Goal: Navigation & Orientation: Find specific page/section

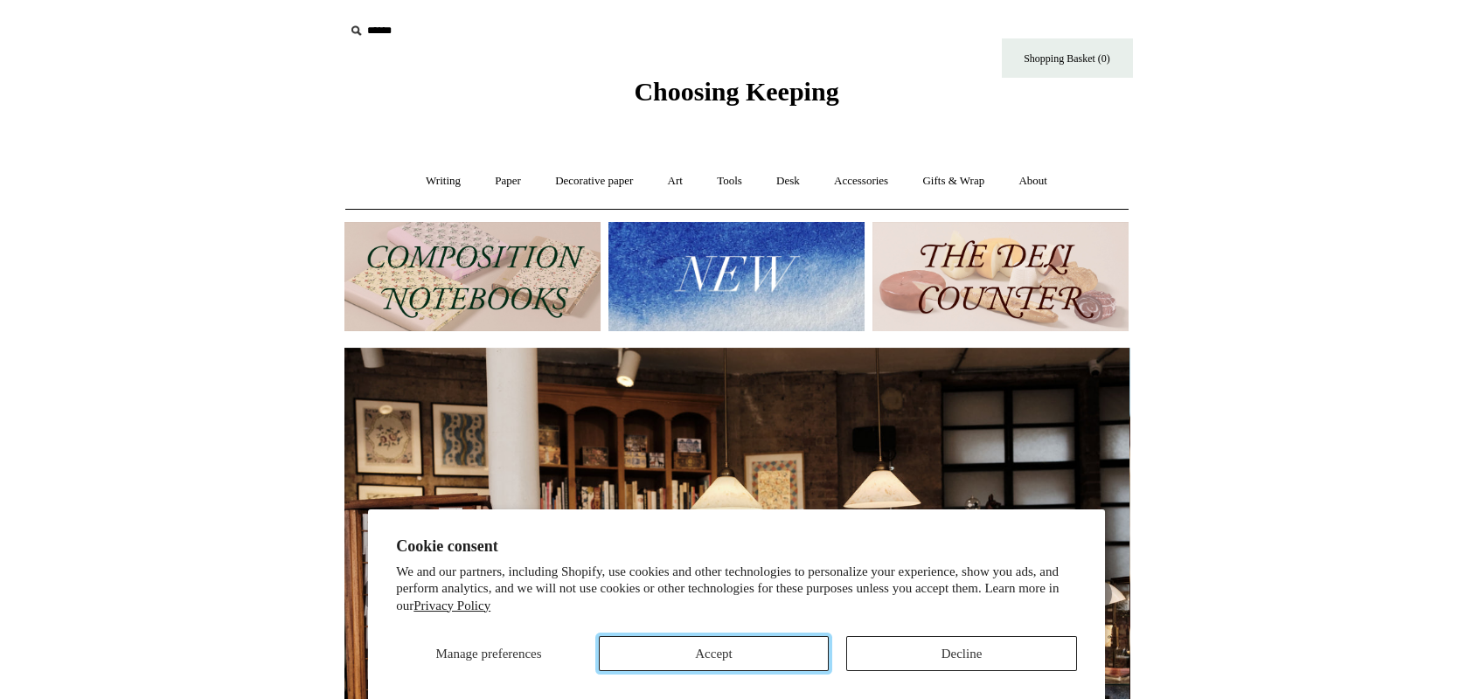
click at [739, 654] on button "Accept" at bounding box center [714, 653] width 231 height 35
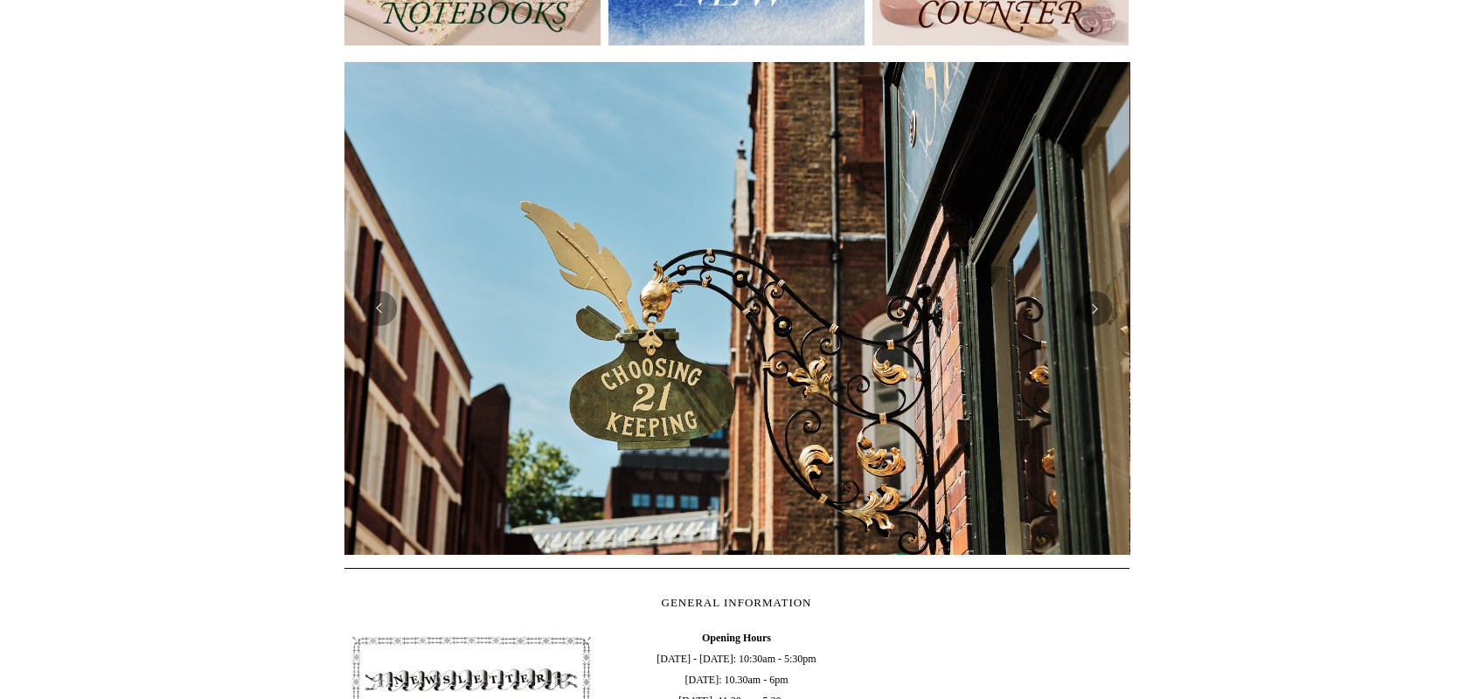
scroll to position [291, 0]
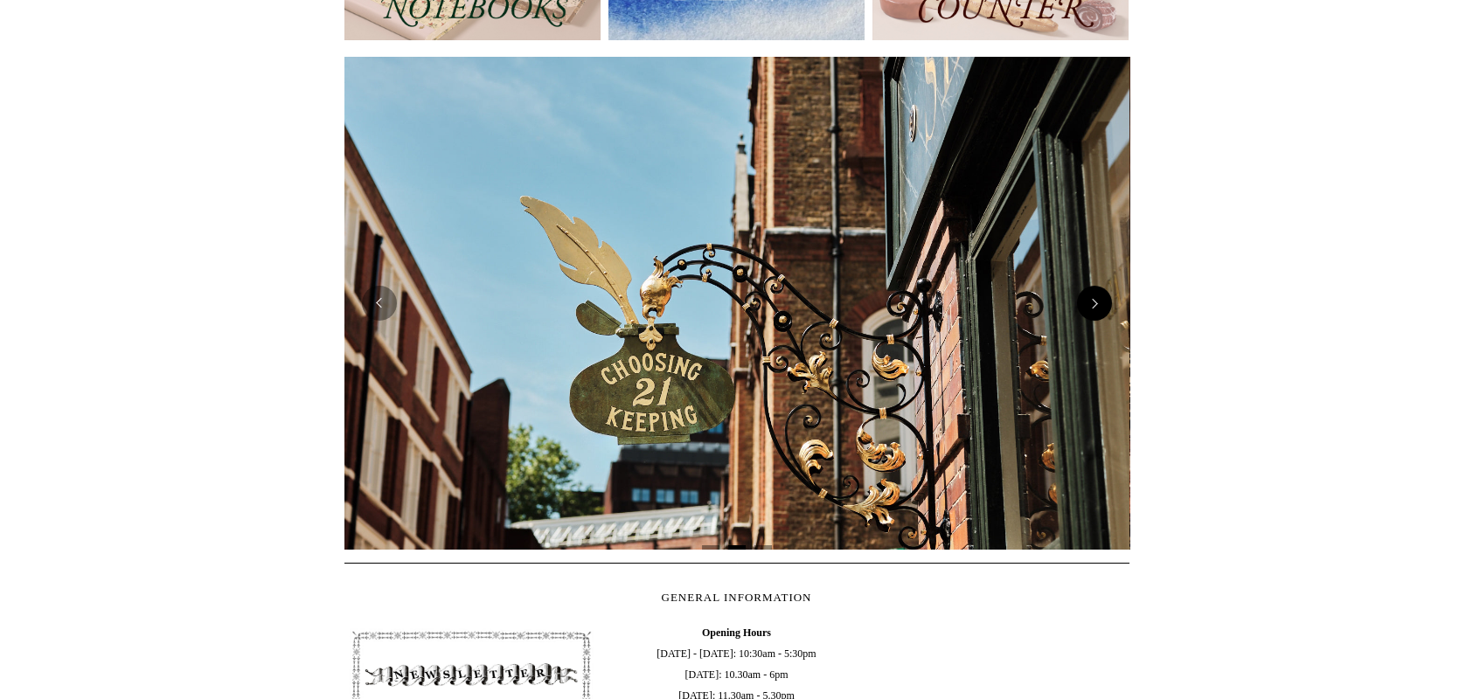
click at [1089, 310] on button "Next" at bounding box center [1094, 303] width 35 height 35
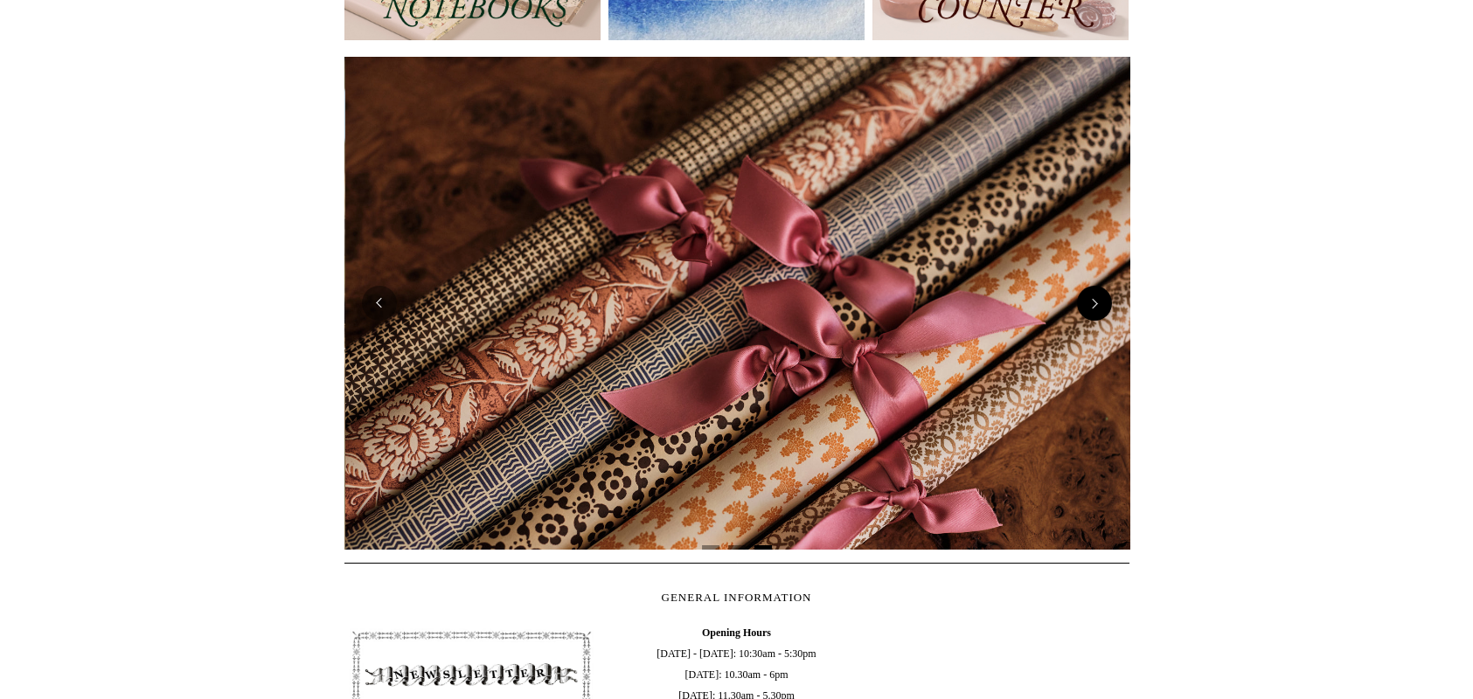
click at [1089, 310] on button "Next" at bounding box center [1094, 303] width 35 height 35
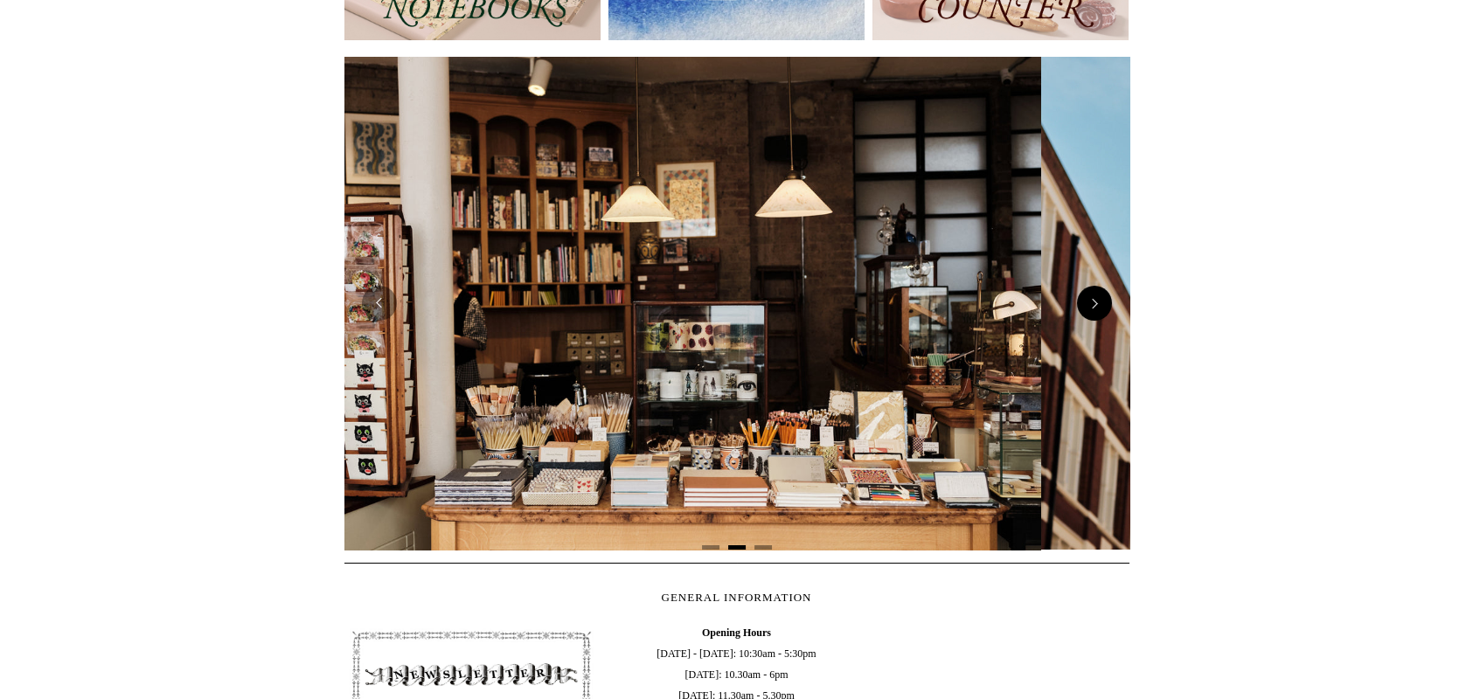
click at [1089, 310] on button "Next" at bounding box center [1094, 303] width 35 height 35
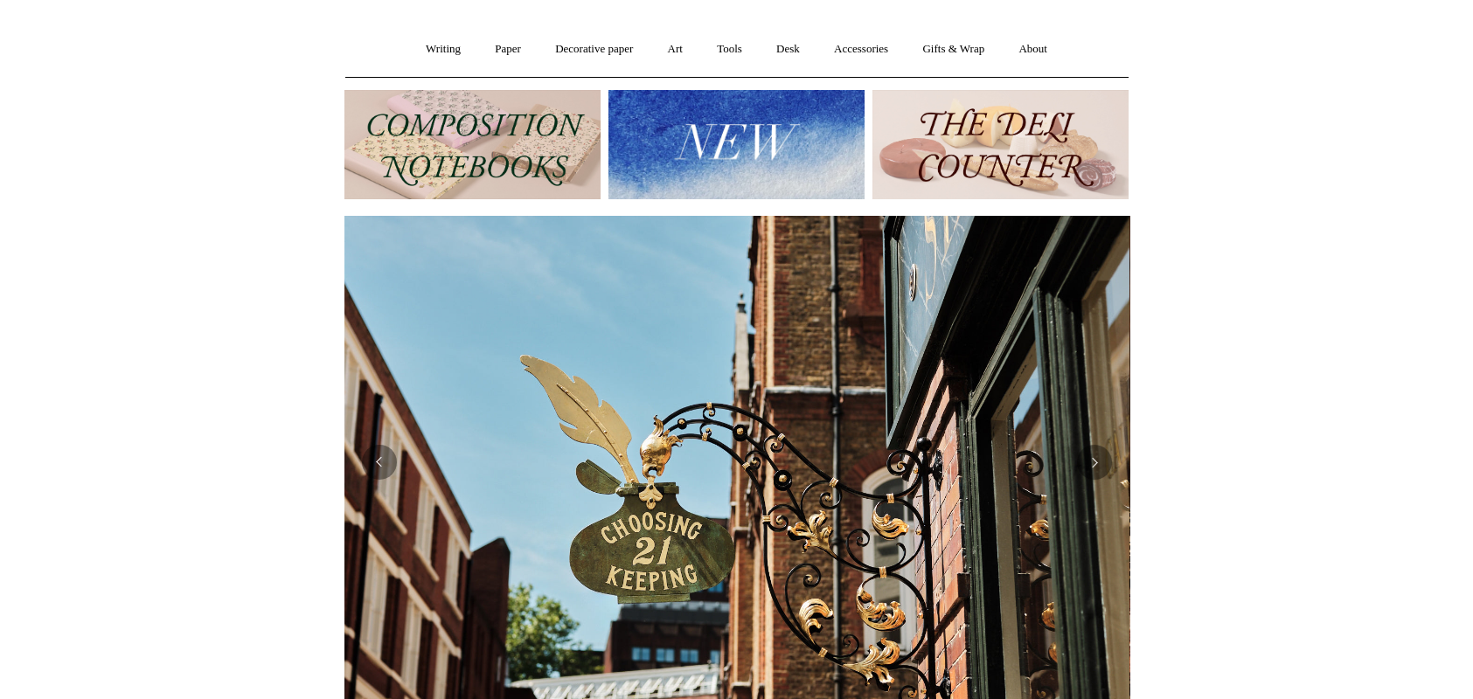
scroll to position [0, 0]
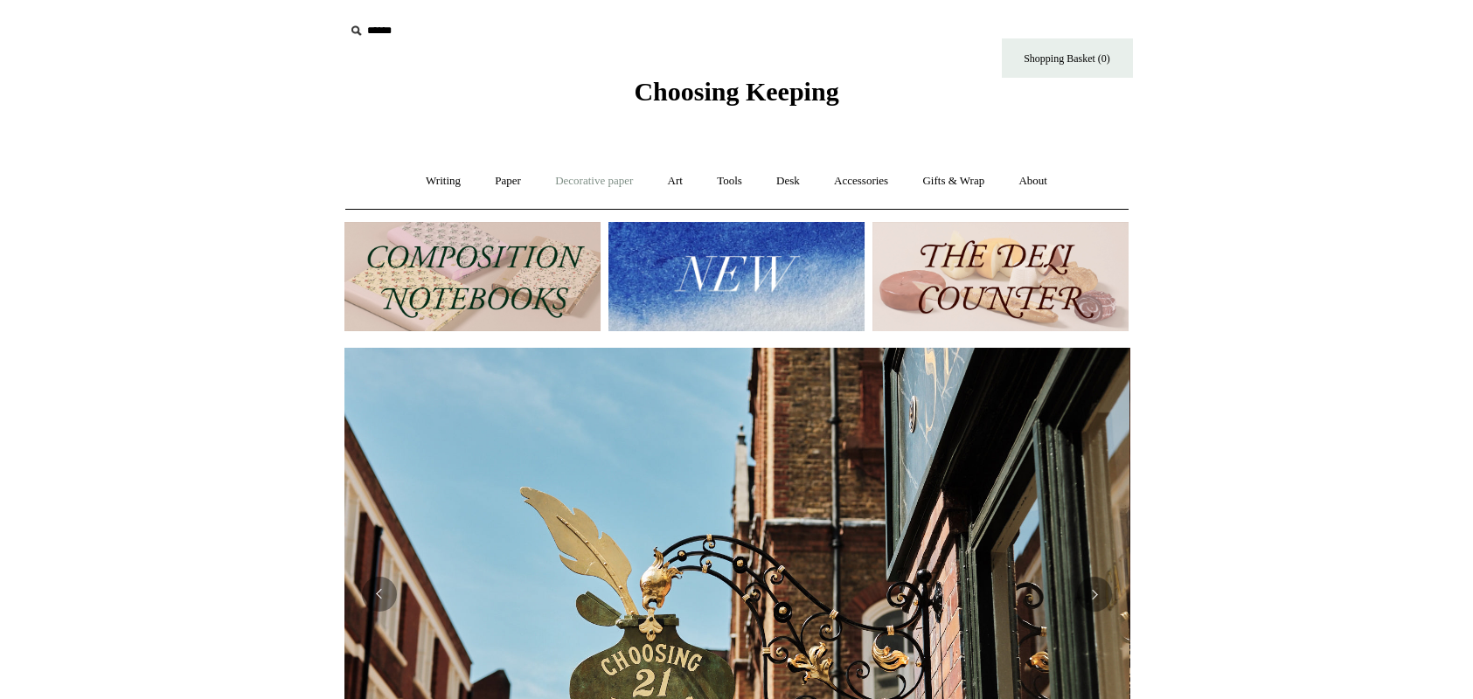
click at [580, 183] on link "Decorative paper +" at bounding box center [593, 181] width 109 height 46
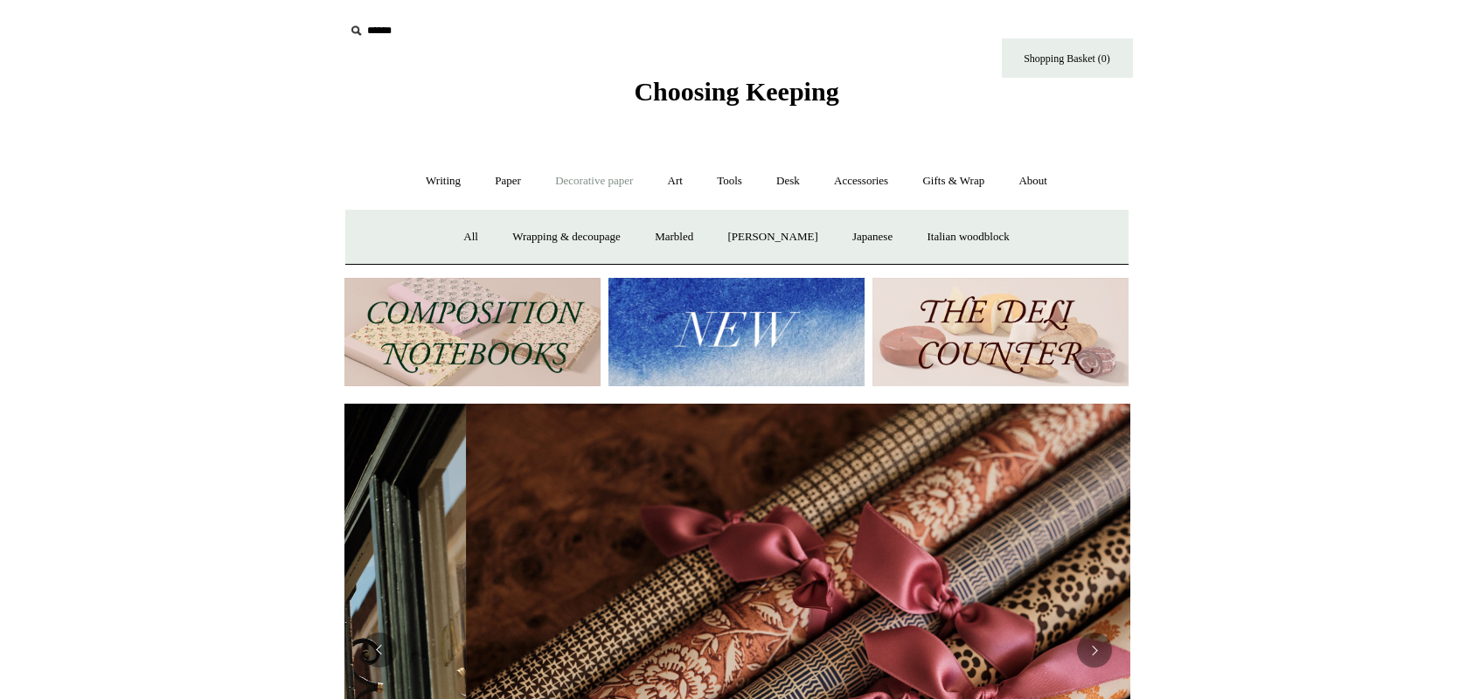
scroll to position [0, 1569]
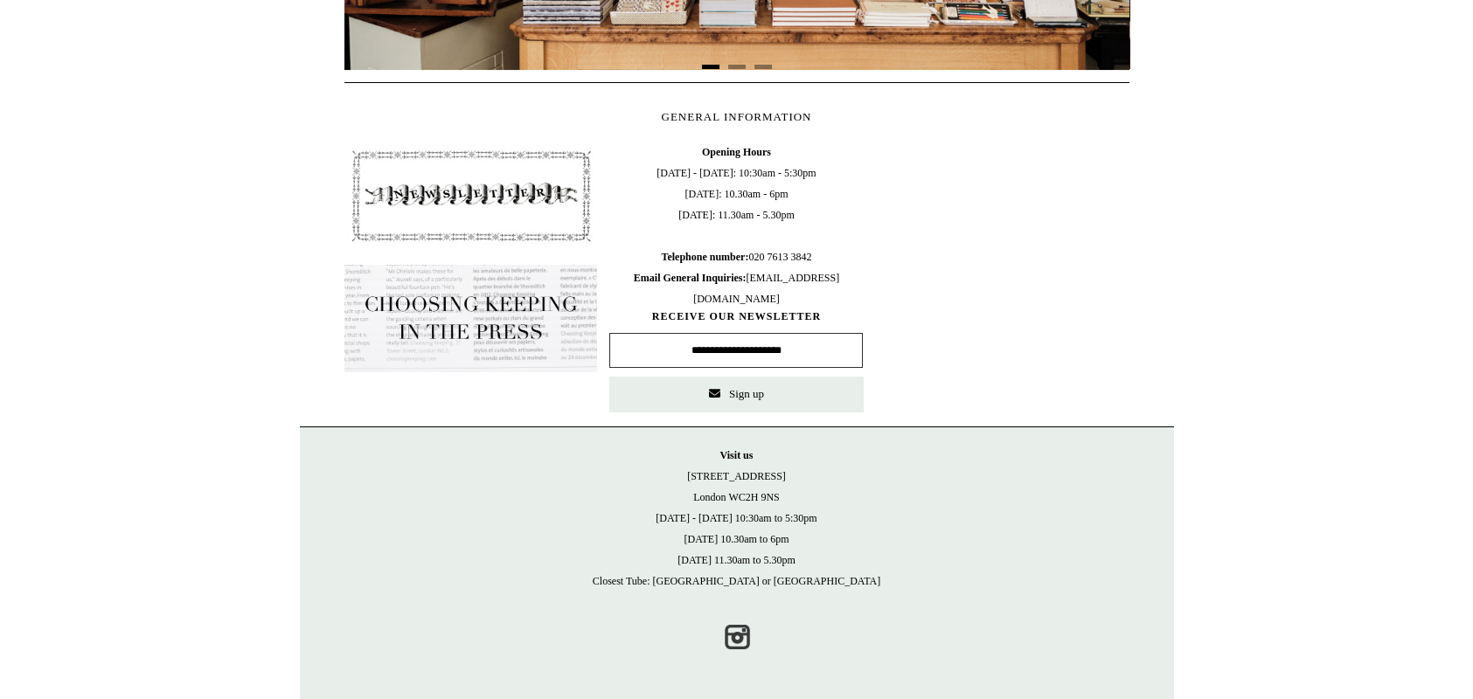
click at [490, 180] on img at bounding box center [471, 196] width 254 height 108
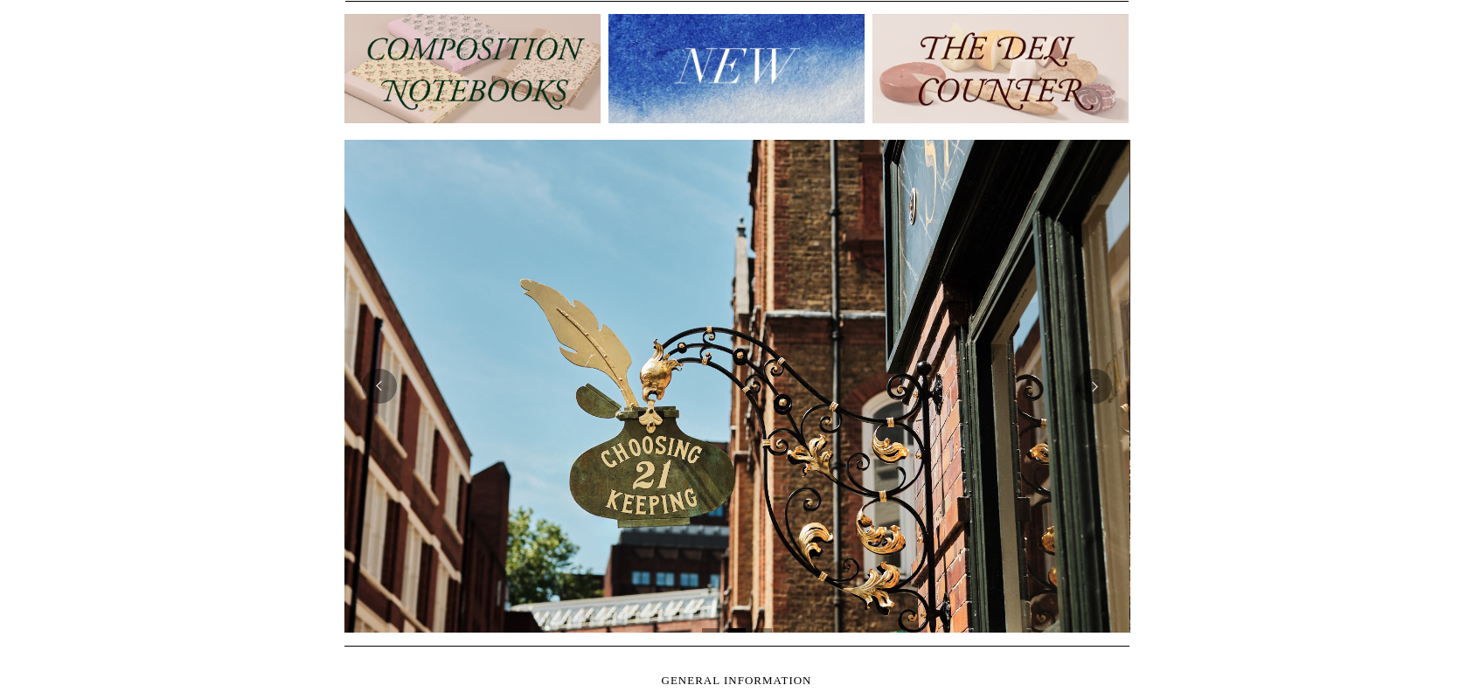
scroll to position [215, 0]
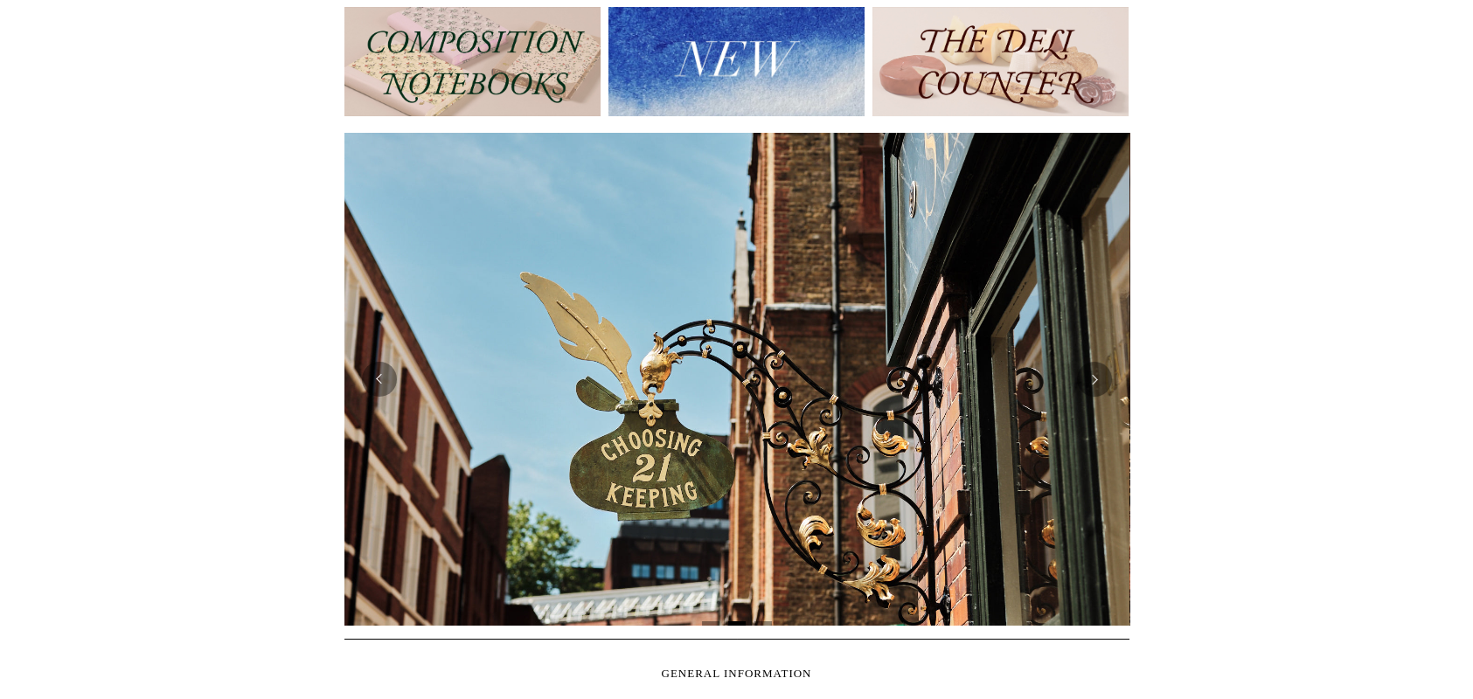
click at [422, 54] on img at bounding box center [472, 61] width 256 height 109
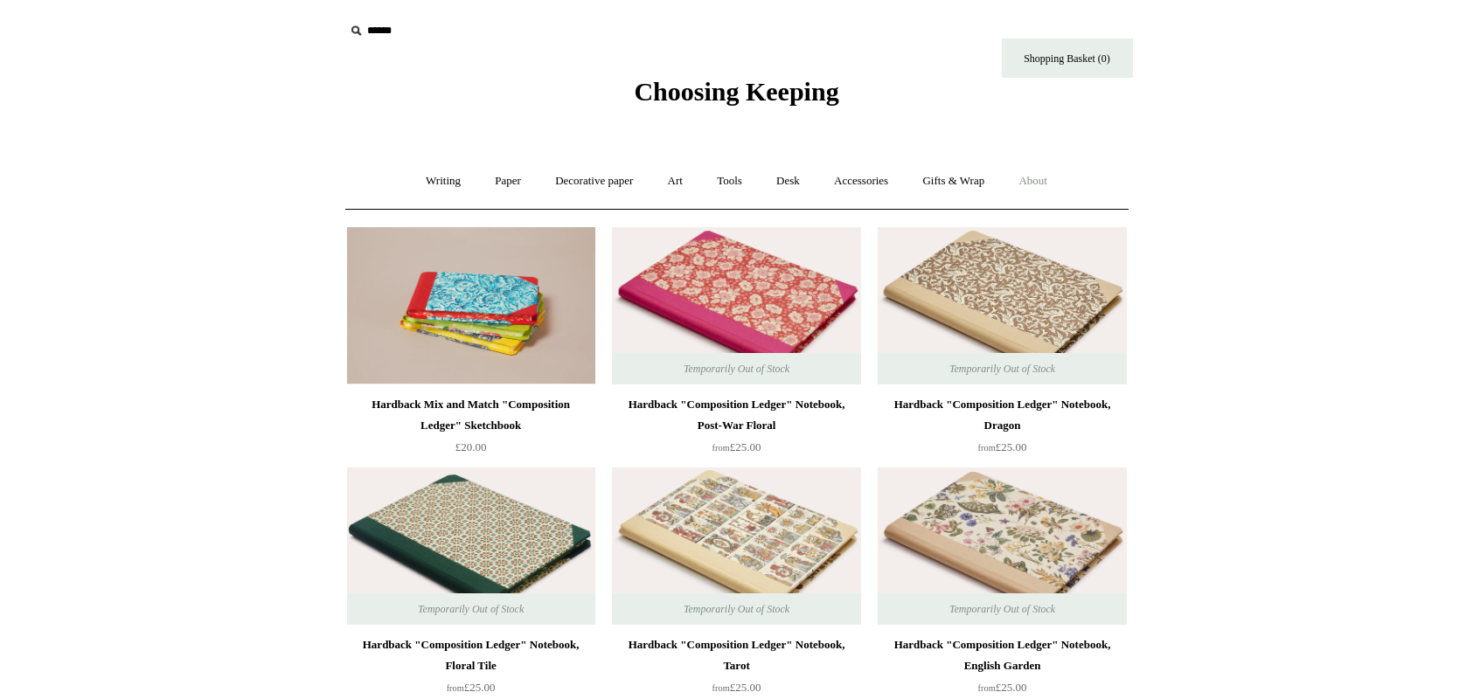
click at [1038, 177] on link "About +" at bounding box center [1033, 181] width 60 height 46
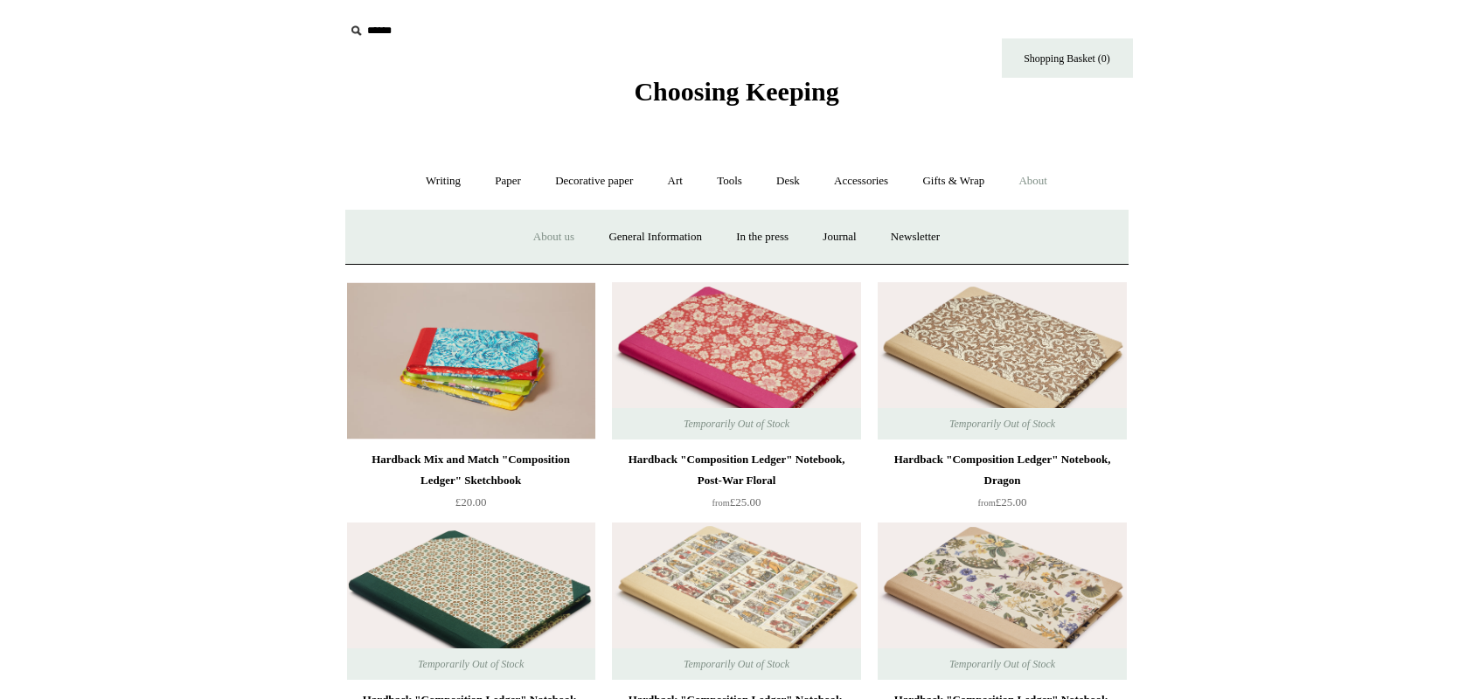
click at [531, 223] on link "About us" at bounding box center [554, 237] width 73 height 46
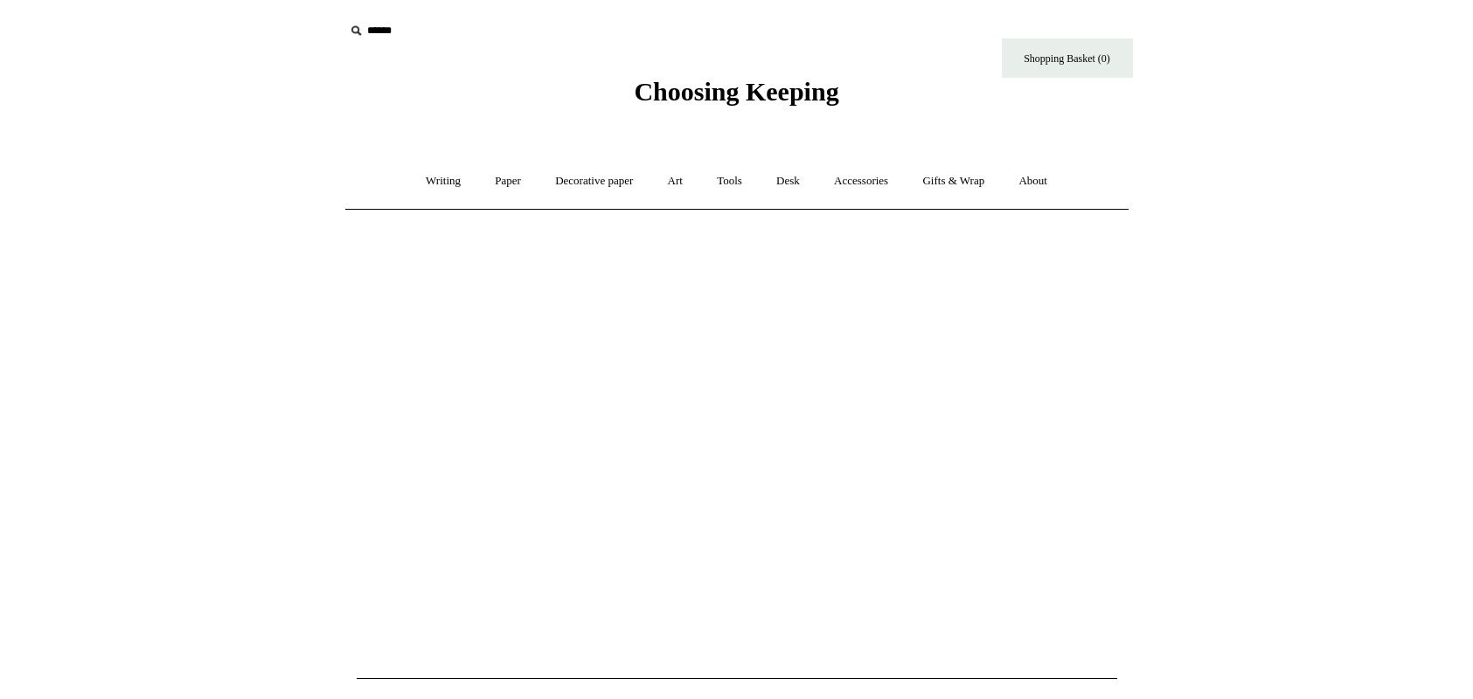
click at [789, 89] on span "Choosing Keeping" at bounding box center [736, 91] width 205 height 29
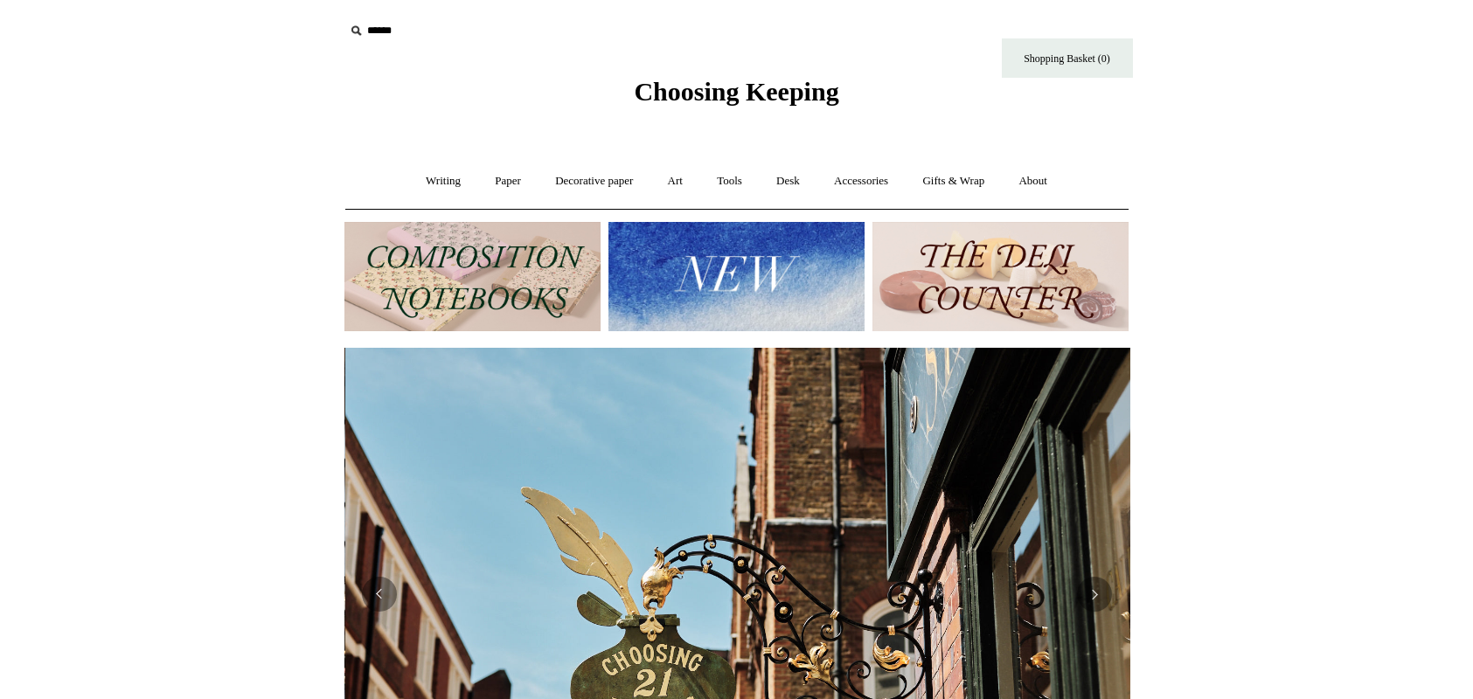
scroll to position [0, 785]
